Goal: Transaction & Acquisition: Register for event/course

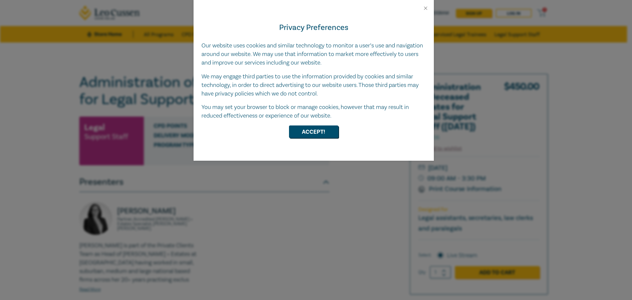
click at [301, 134] on button "Accept!" at bounding box center [313, 131] width 49 height 13
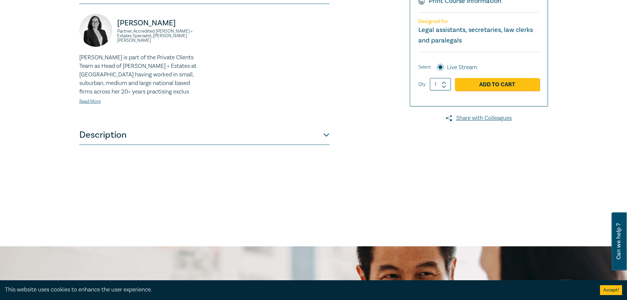
scroll to position [66, 0]
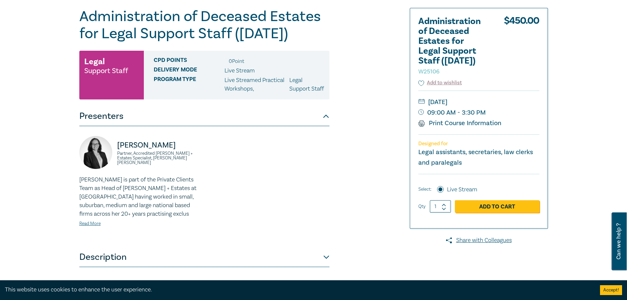
click at [328, 262] on button "Description" at bounding box center [204, 257] width 250 height 20
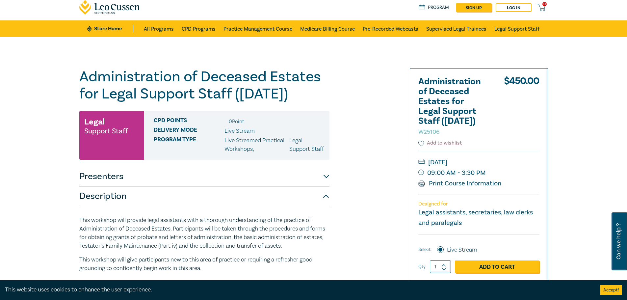
scroll to position [0, 0]
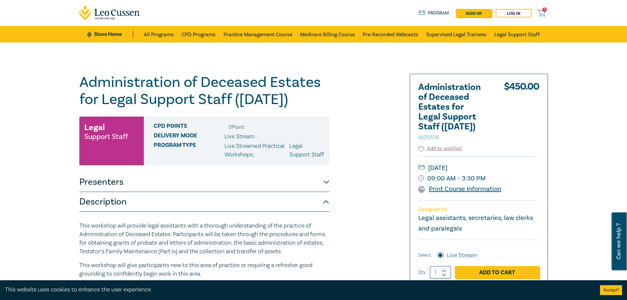
click at [474, 190] on link "Print Course Information" at bounding box center [459, 189] width 83 height 9
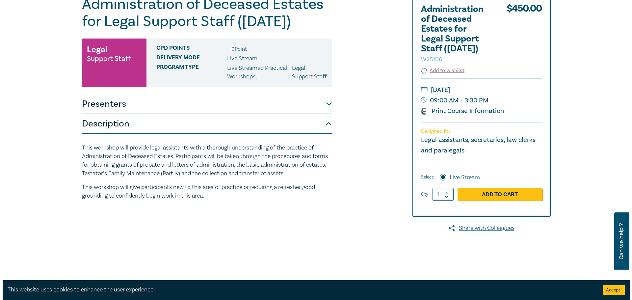
scroll to position [99, 0]
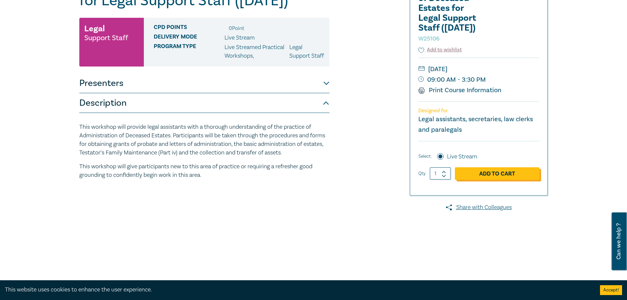
click at [480, 175] on link "Add to Cart" at bounding box center [497, 173] width 85 height 13
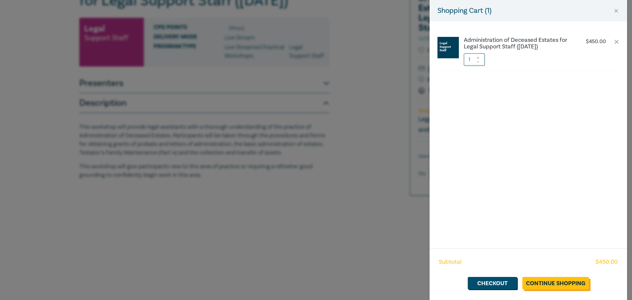
click at [547, 284] on link "Continue Shopping" at bounding box center [555, 283] width 66 height 13
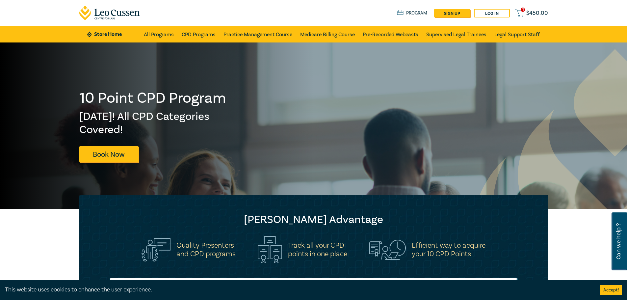
click at [532, 11] on span "$ 450.00" at bounding box center [537, 13] width 22 height 7
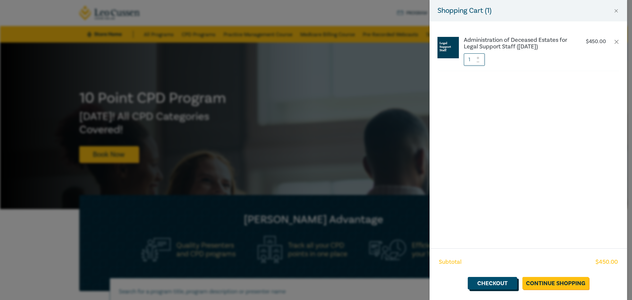
click at [490, 283] on link "Checkout" at bounding box center [492, 283] width 49 height 13
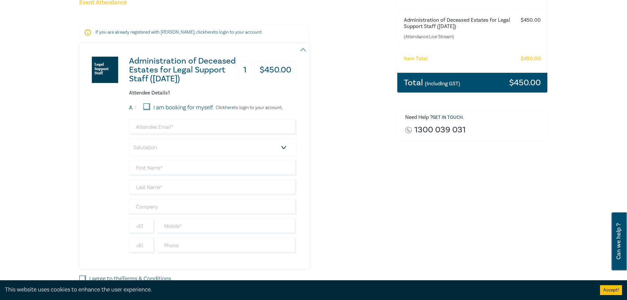
scroll to position [99, 0]
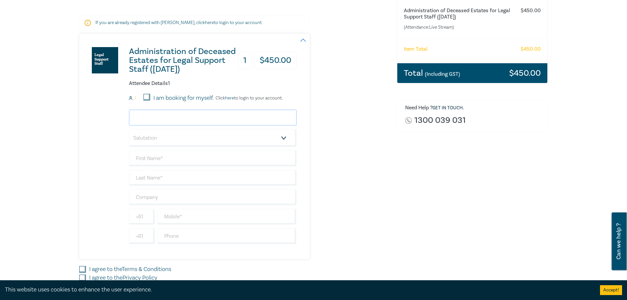
click at [143, 118] on input "email" at bounding box center [213, 118] width 168 height 16
type input "ahiggins@nevetts.com.au"
click at [157, 141] on select "Salutation Mr. Mrs. Ms. Miss Dr. Prof. Other" at bounding box center [213, 138] width 168 height 18
select select "Ms."
click at [129, 129] on select "Salutation Mr. Mrs. Ms. Miss Dr. Prof. Other" at bounding box center [213, 138] width 168 height 18
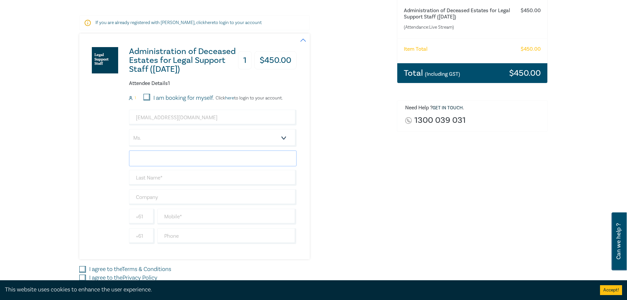
click at [146, 159] on input "text" at bounding box center [213, 158] width 168 height 16
type input "Annette"
type input "Higgins"
click at [152, 196] on input "text" at bounding box center [213, 197] width 168 height 16
type input "Nevetts Lawyers"
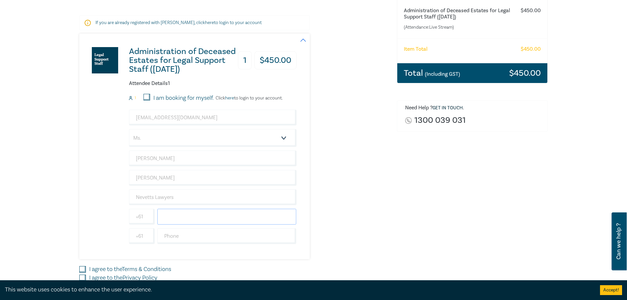
click at [170, 220] on input "text" at bounding box center [226, 217] width 139 height 16
click at [182, 216] on input "text" at bounding box center [226, 217] width 139 height 16
type input "0418328631"
click at [309, 209] on div "Administration of Deceased Estates for Legal Support Staff (Sept 2025) 1 $ 450.…" at bounding box center [194, 146] width 230 height 225
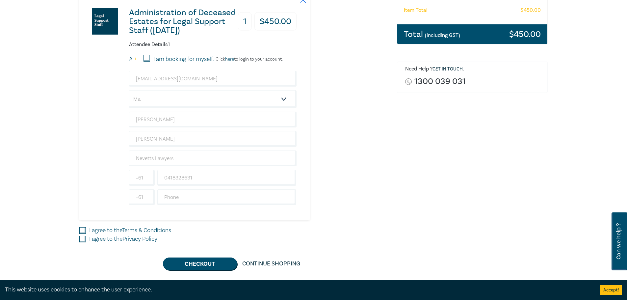
scroll to position [197, 0]
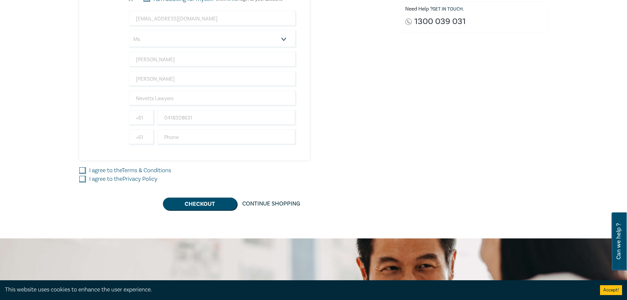
click at [85, 169] on input "I agree to the Terms & Conditions" at bounding box center [82, 170] width 7 height 7
checkbox input "true"
click at [84, 181] on input "I agree to the Privacy Policy" at bounding box center [82, 179] width 7 height 7
checkbox input "true"
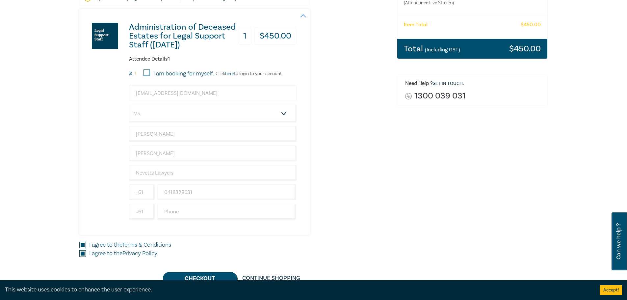
scroll to position [0, 0]
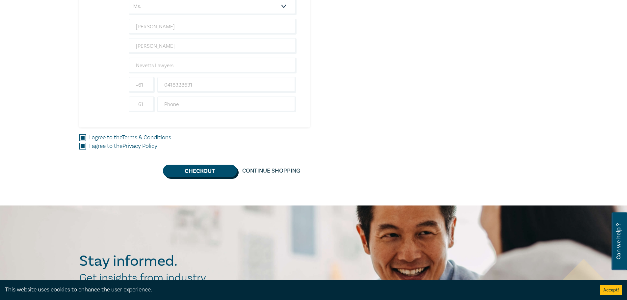
click at [210, 175] on button "Checkout" at bounding box center [200, 171] width 74 height 13
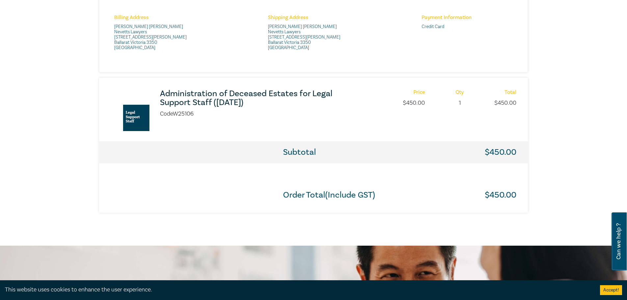
scroll to position [197, 0]
